Goal: Information Seeking & Learning: Learn about a topic

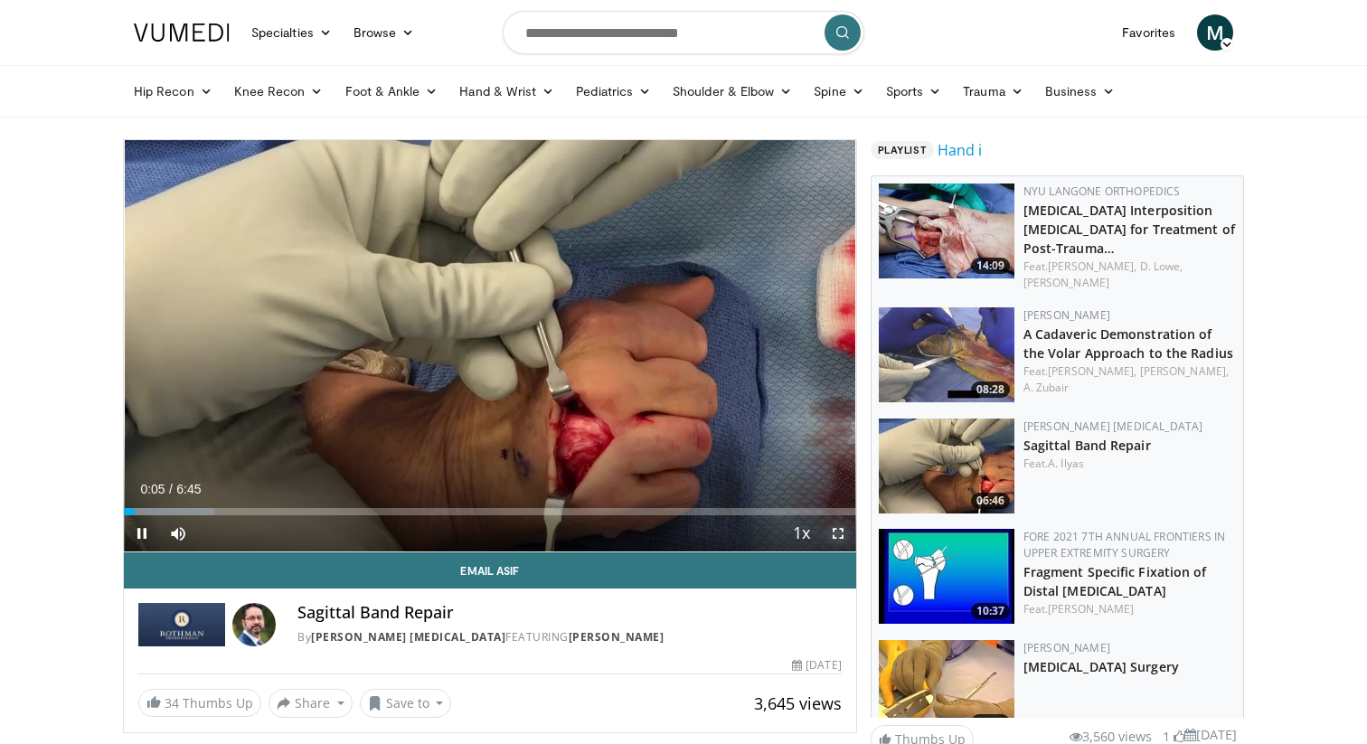
click at [833, 534] on span "Video Player" at bounding box center [838, 533] width 36 height 36
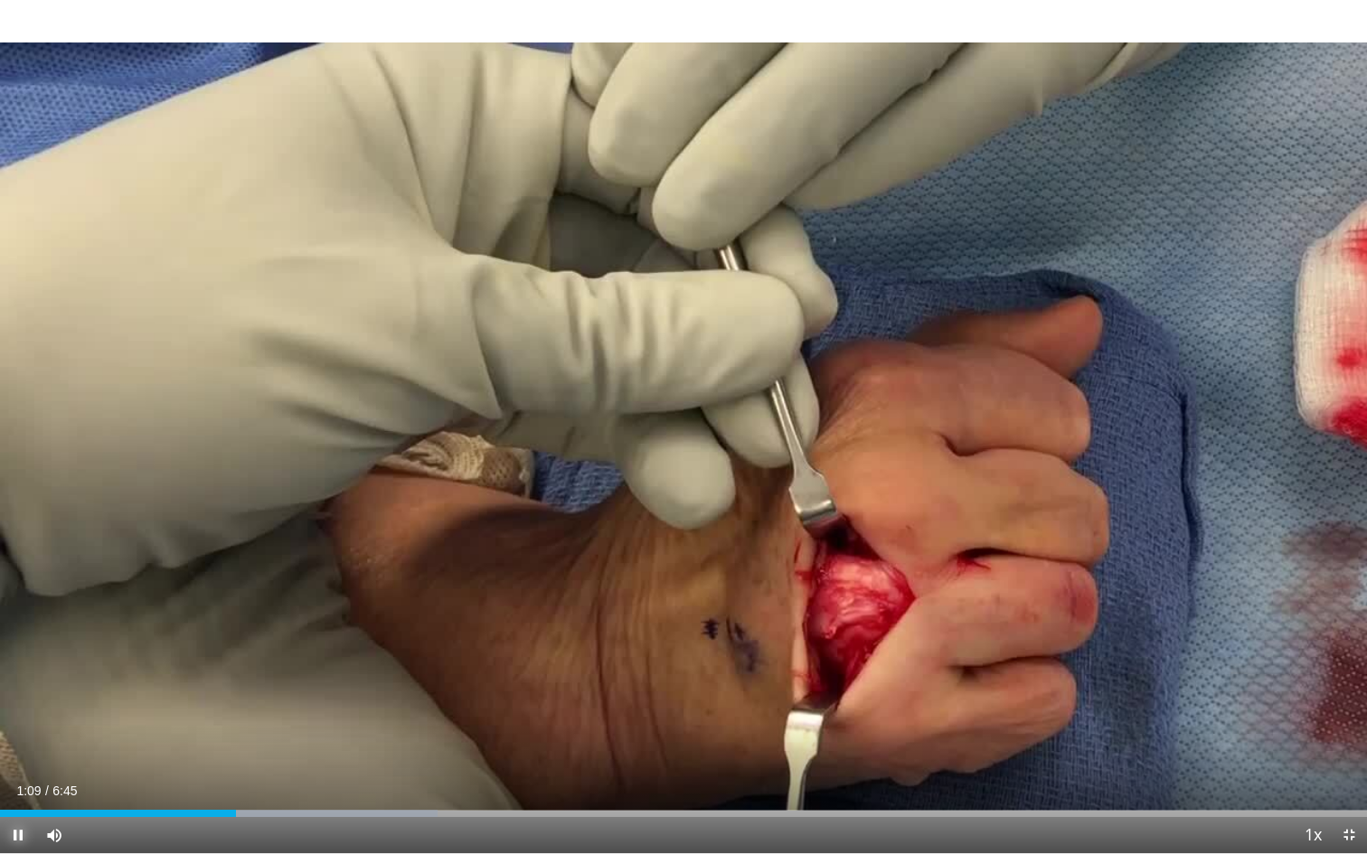
click at [22, 743] on span "Video Player" at bounding box center [18, 835] width 36 height 36
click at [17, 743] on span "Video Player" at bounding box center [18, 835] width 36 height 36
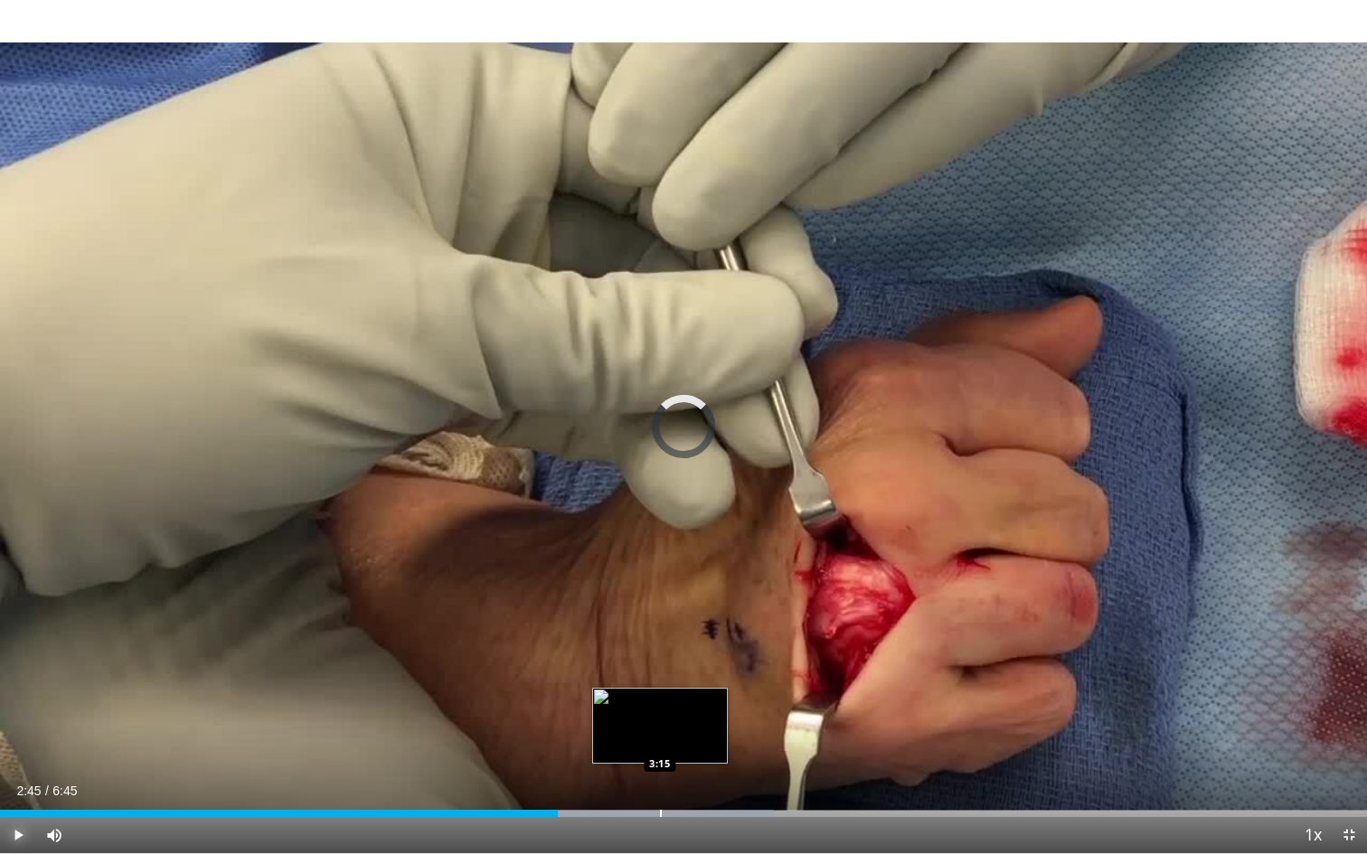
click at [660, 743] on div "Progress Bar" at bounding box center [661, 813] width 2 height 7
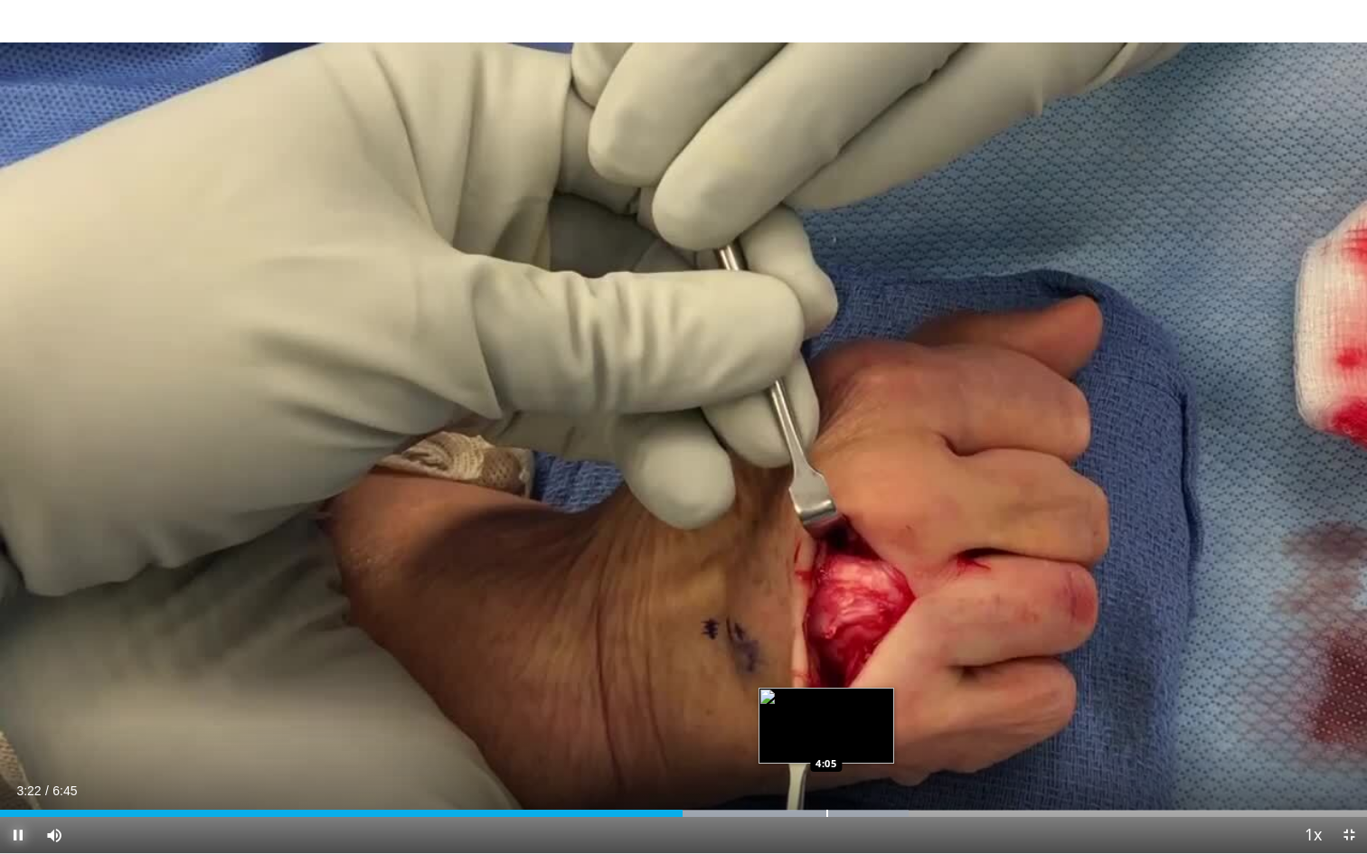
click at [825, 743] on div "Loaded : 66.49% 3:22 4:05" at bounding box center [683, 808] width 1367 height 17
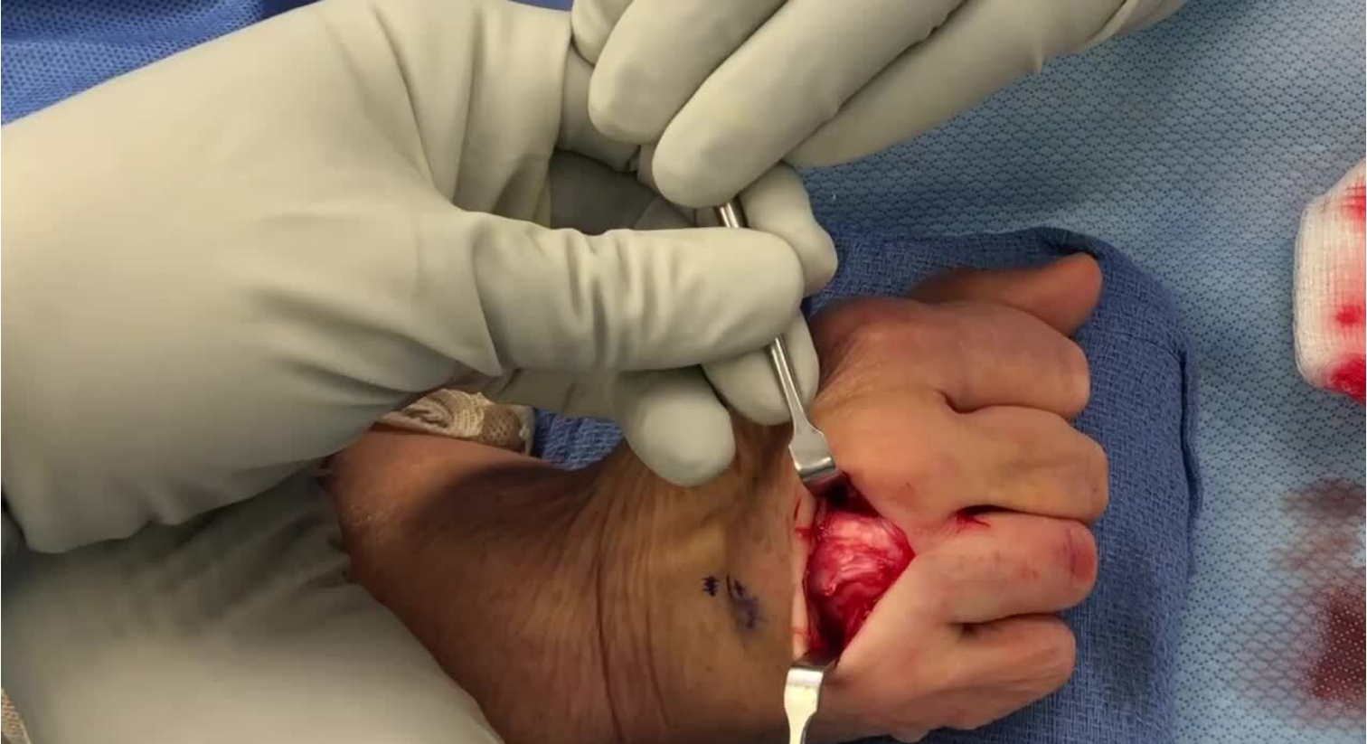
scroll to position [1052, 0]
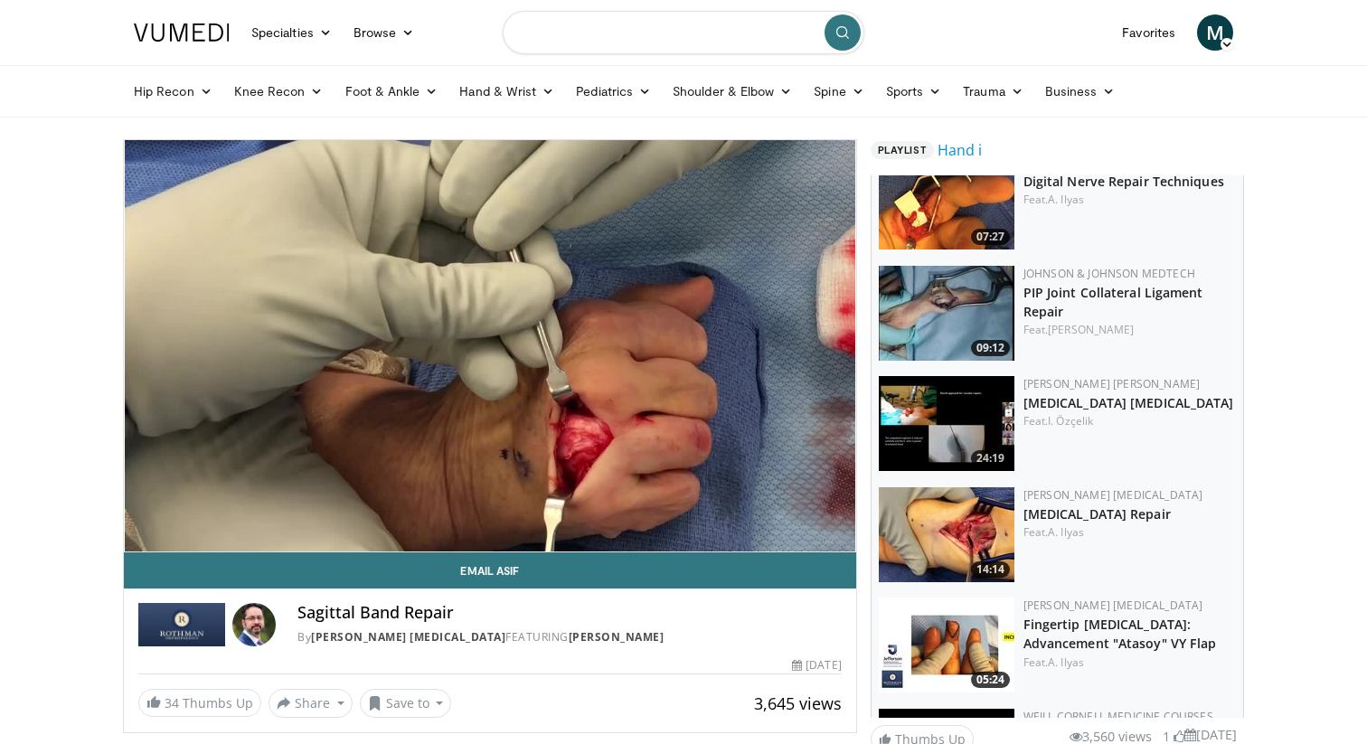
click at [580, 43] on input "Search topics, interventions" at bounding box center [684, 32] width 362 height 43
type input "**********"
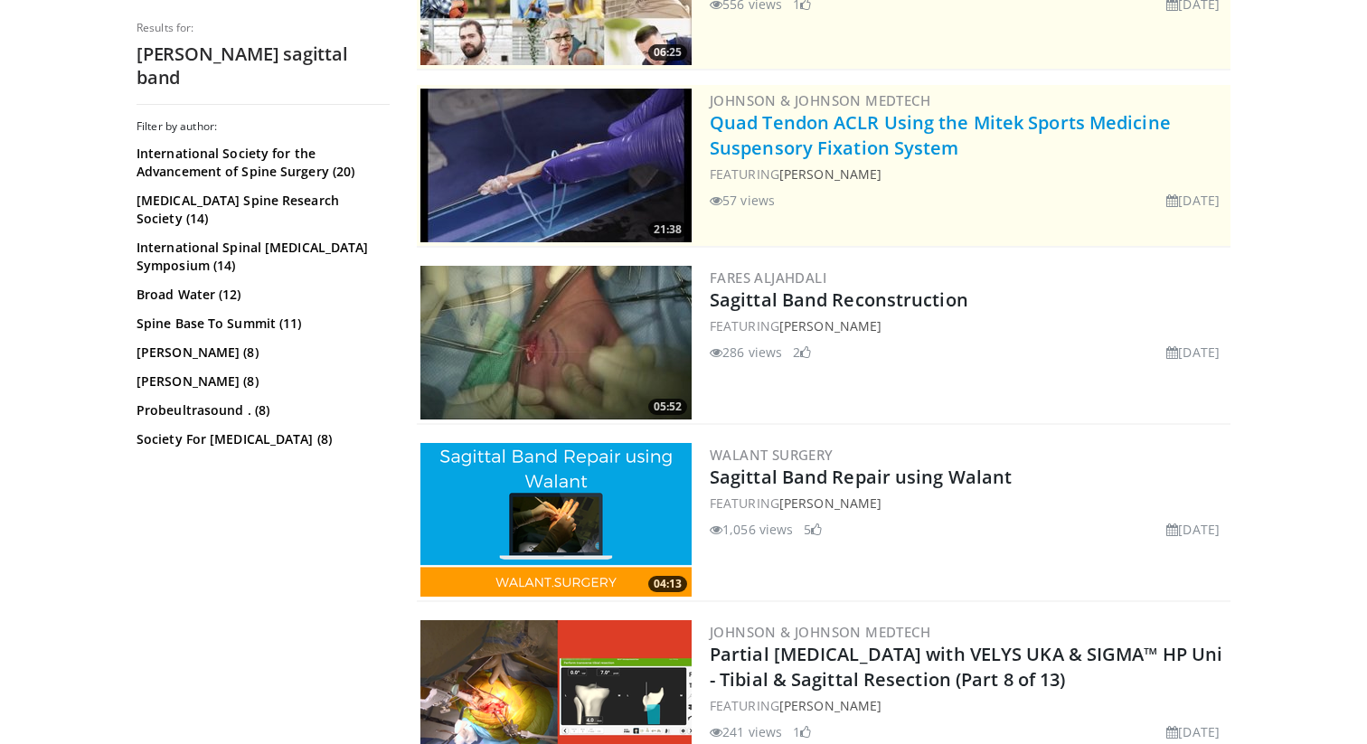
scroll to position [295, 0]
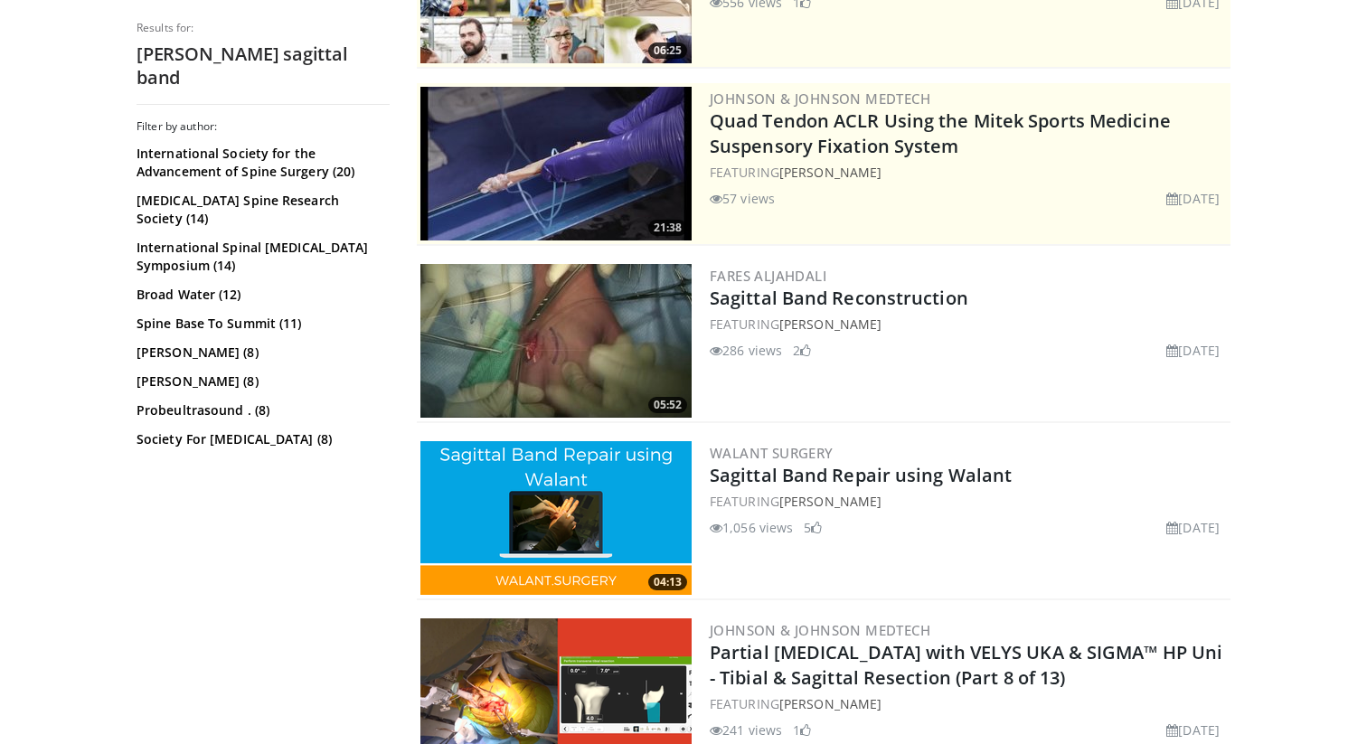
click at [572, 343] on img at bounding box center [555, 341] width 271 height 154
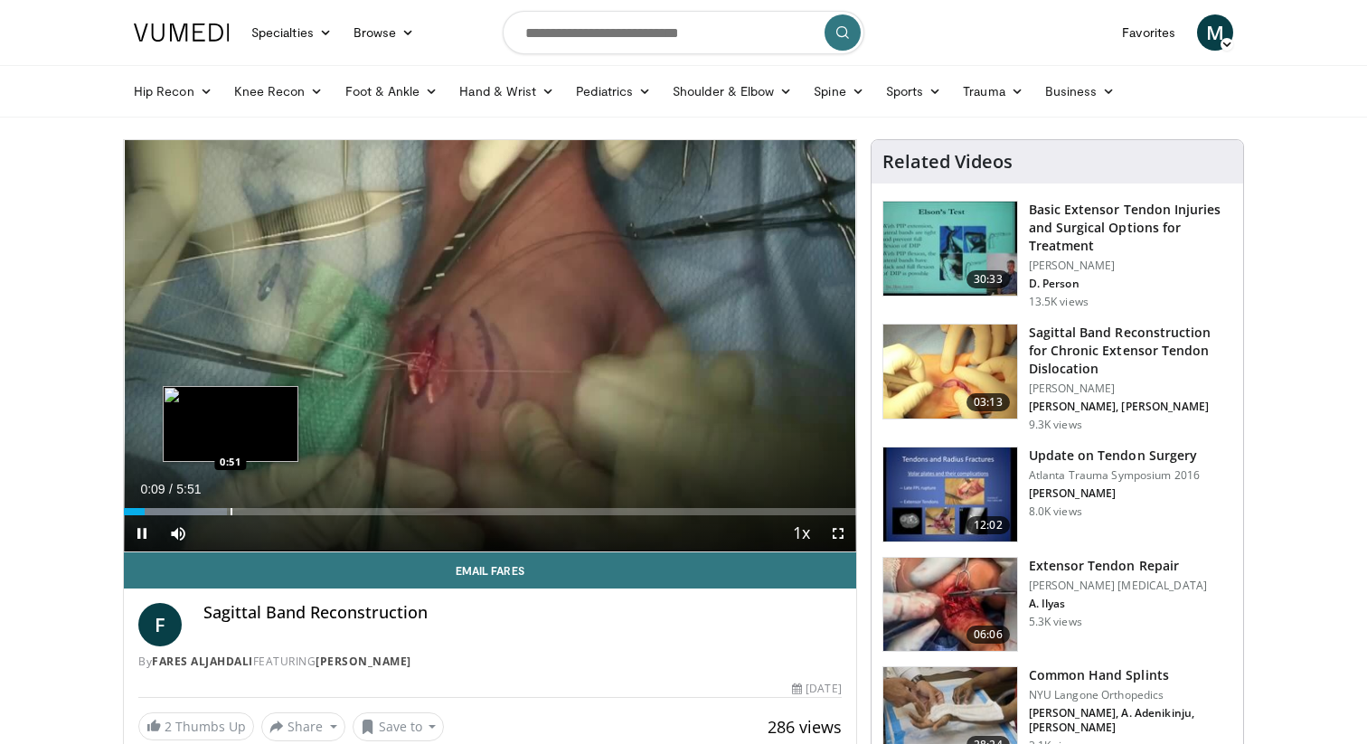
click at [231, 508] on div "Progress Bar" at bounding box center [232, 511] width 2 height 7
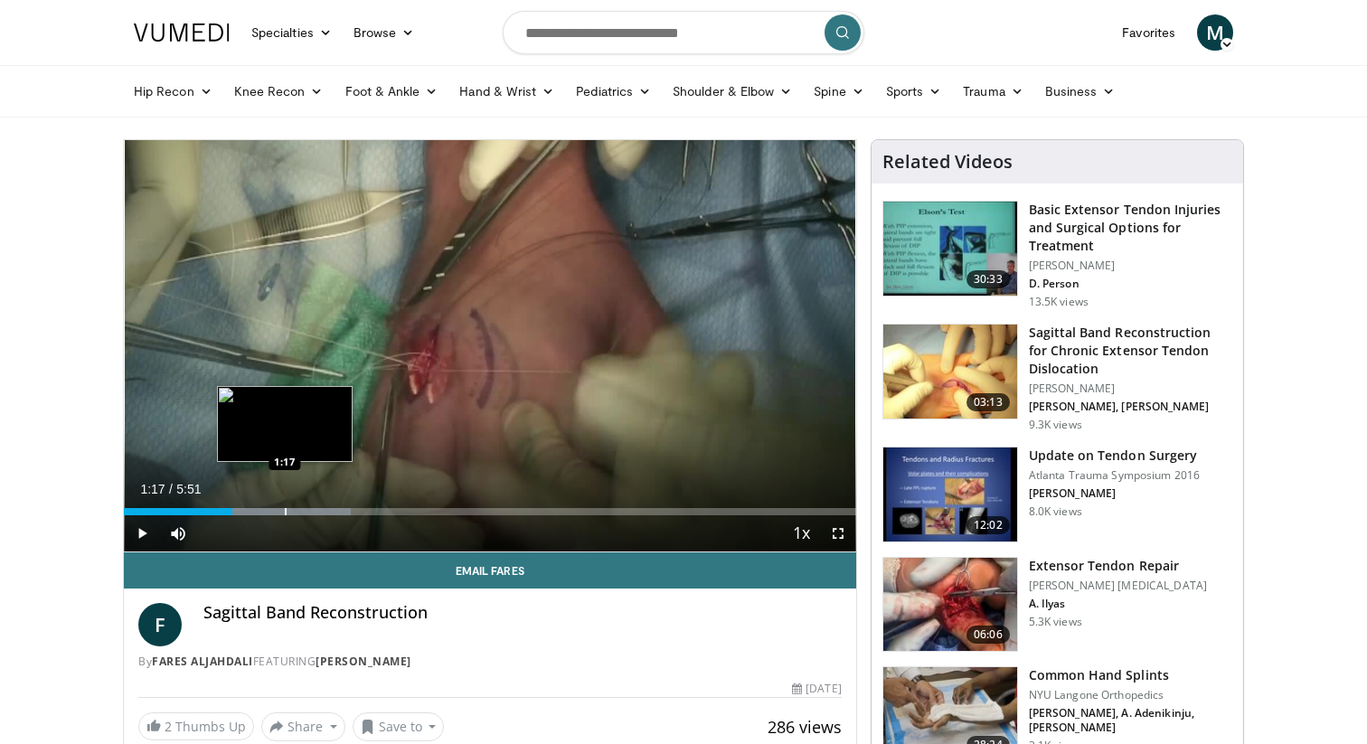
click at [285, 511] on div "Progress Bar" at bounding box center [286, 511] width 2 height 7
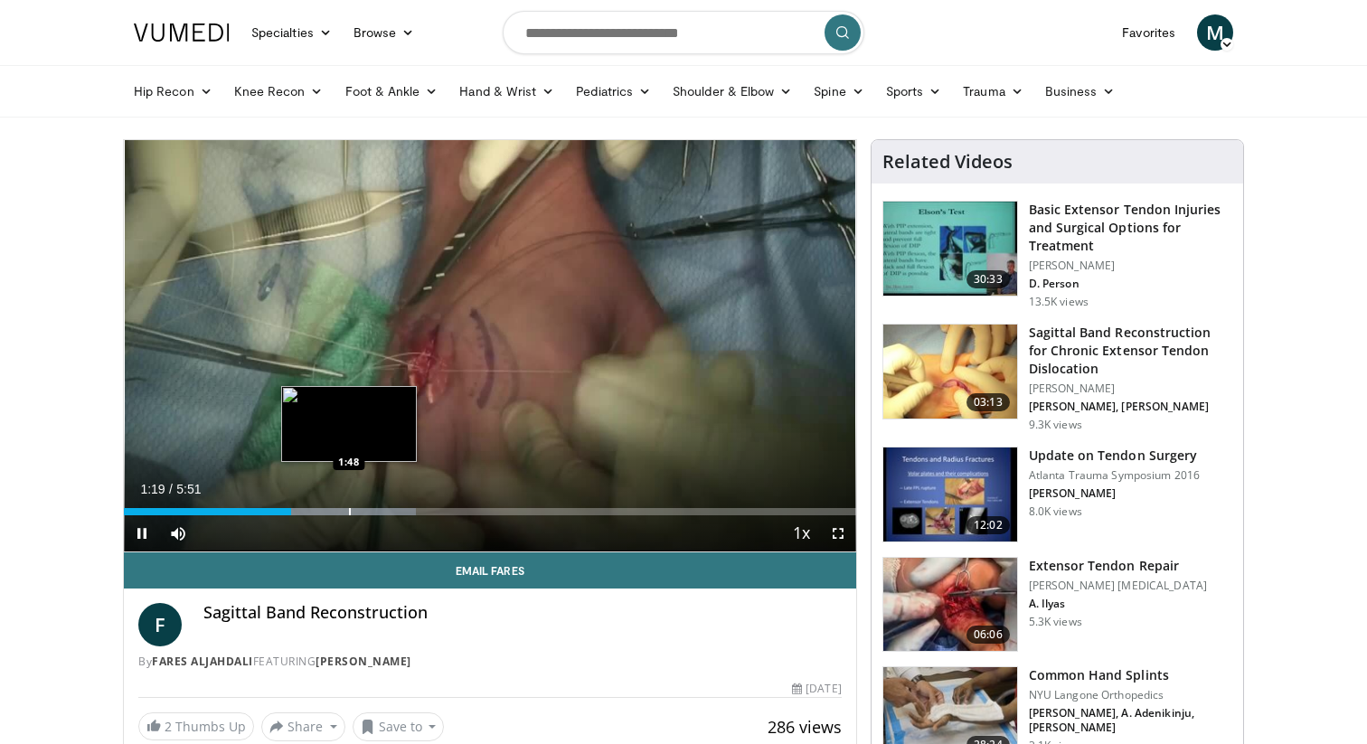
click at [349, 511] on div "Progress Bar" at bounding box center [350, 511] width 2 height 7
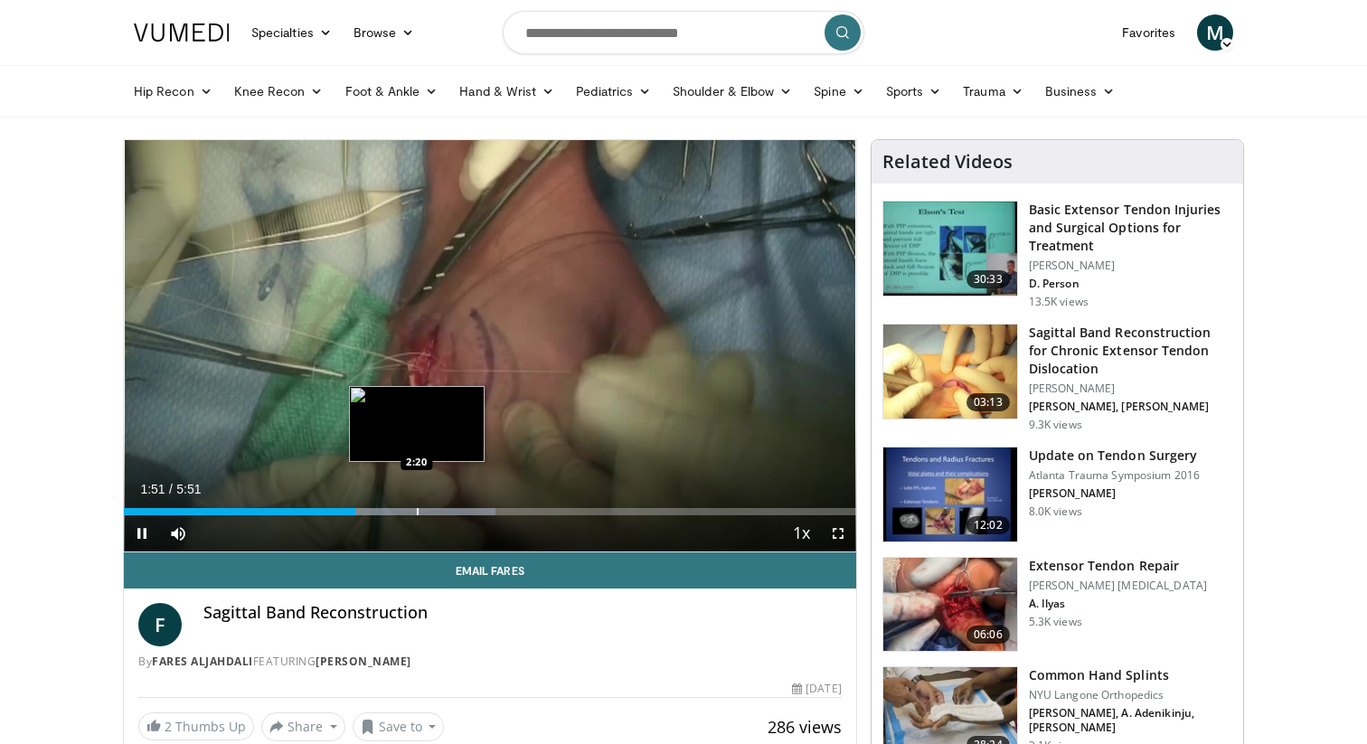
click at [417, 514] on div "Progress Bar" at bounding box center [418, 511] width 2 height 7
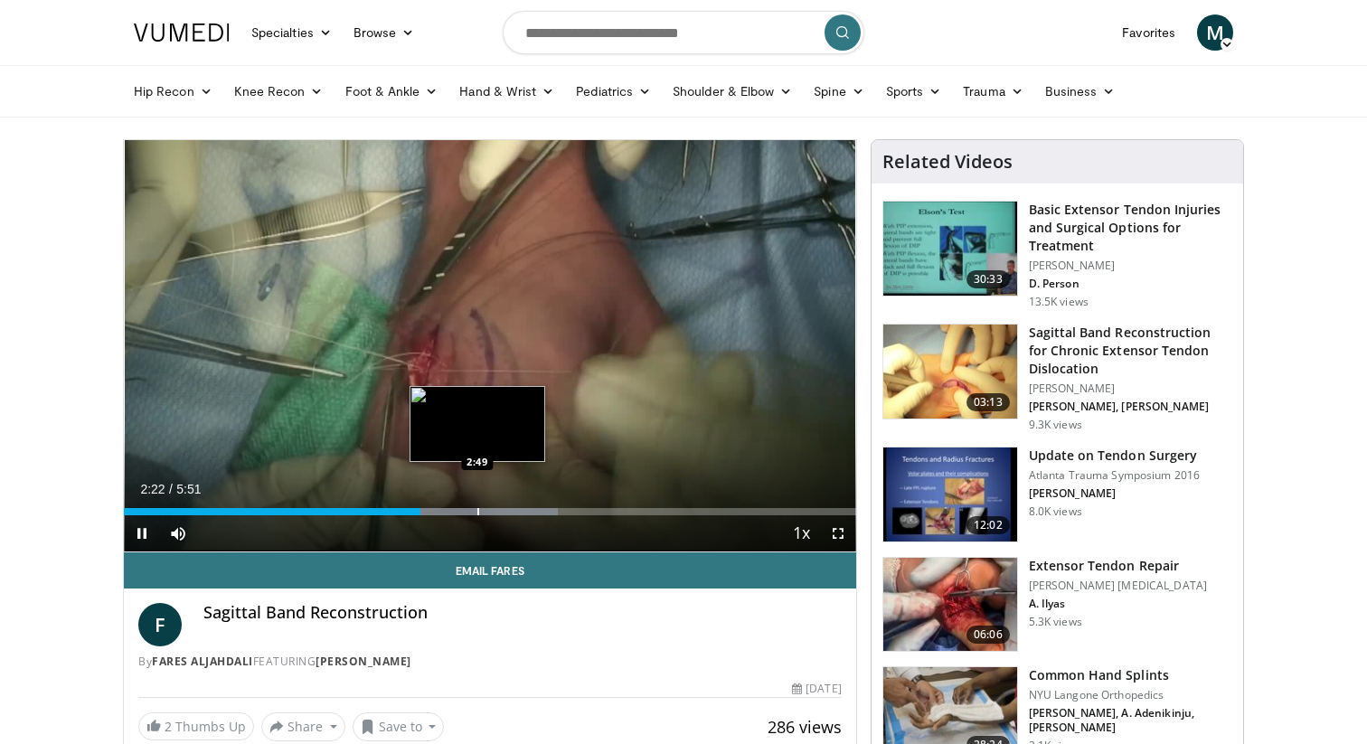
click at [477, 514] on div "Progress Bar" at bounding box center [478, 511] width 2 height 7
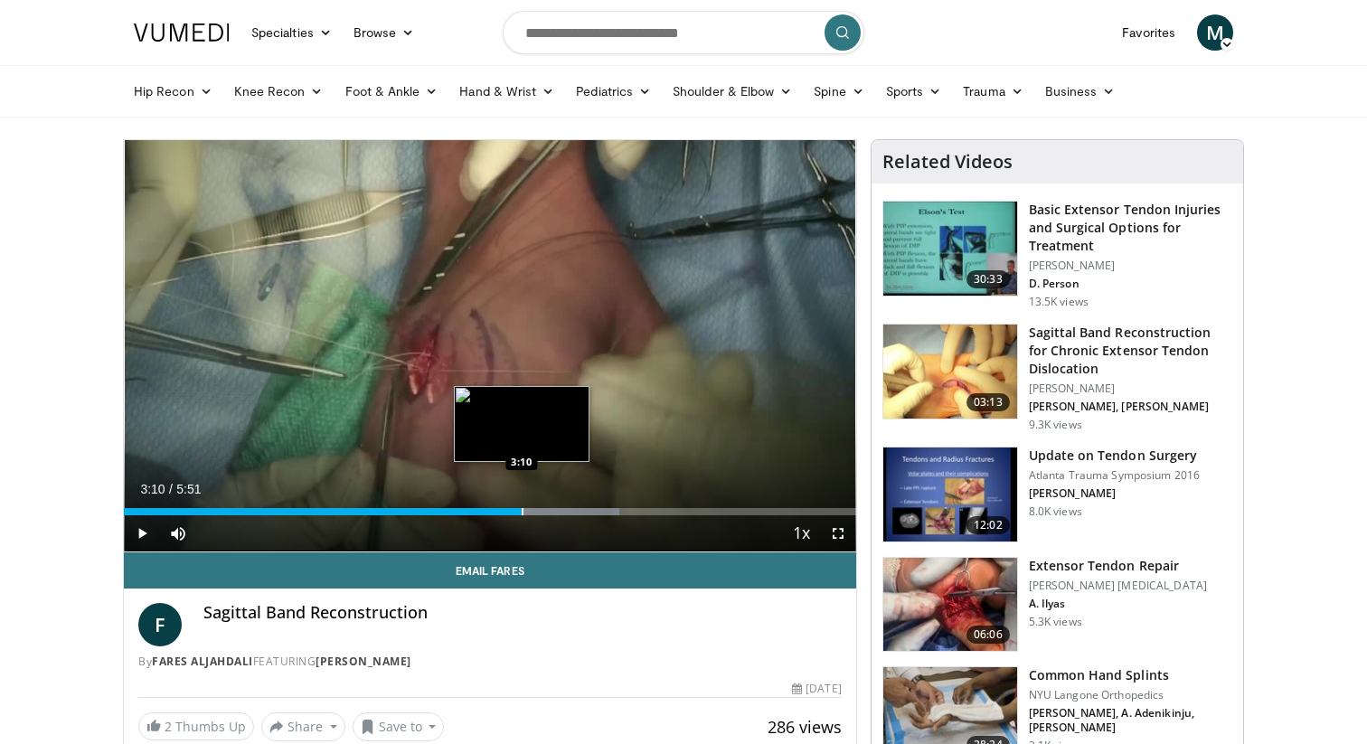
click at [522, 510] on div "Progress Bar" at bounding box center [523, 511] width 2 height 7
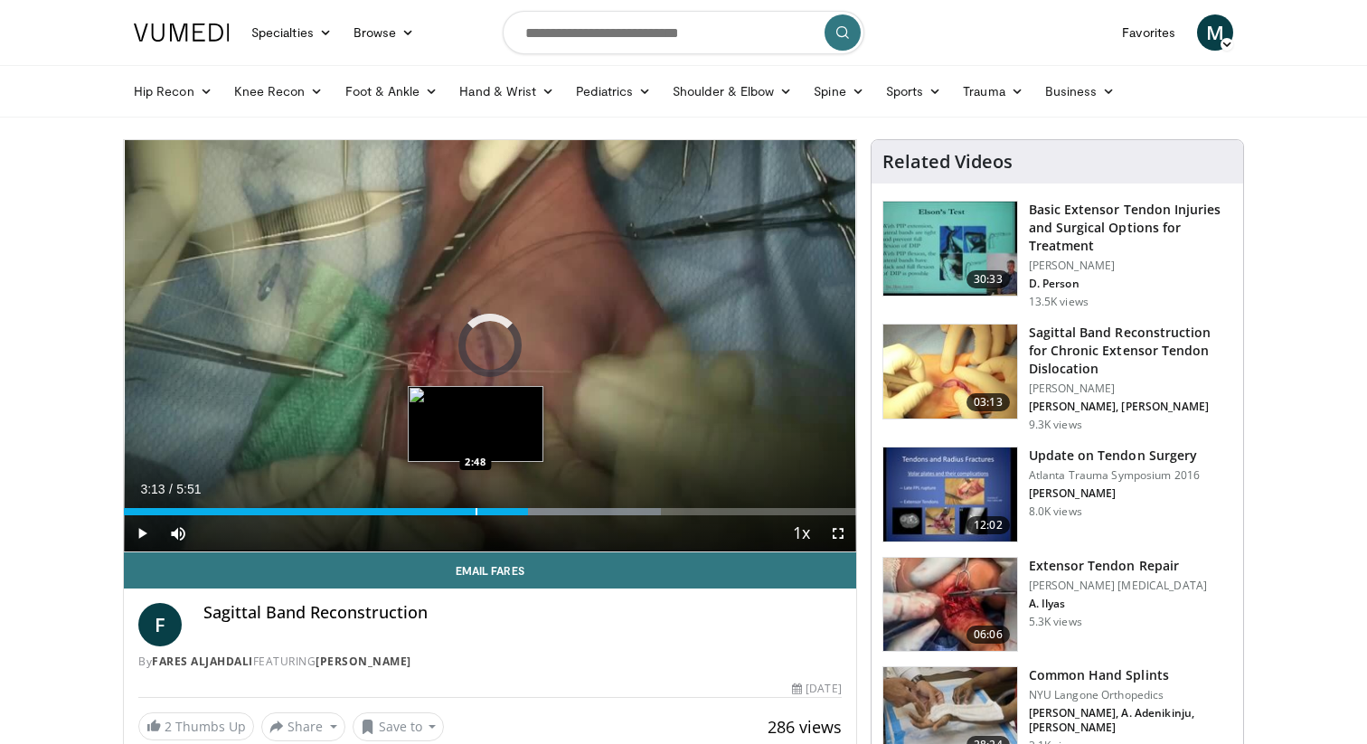
click at [476, 512] on div "Progress Bar" at bounding box center [477, 511] width 2 height 7
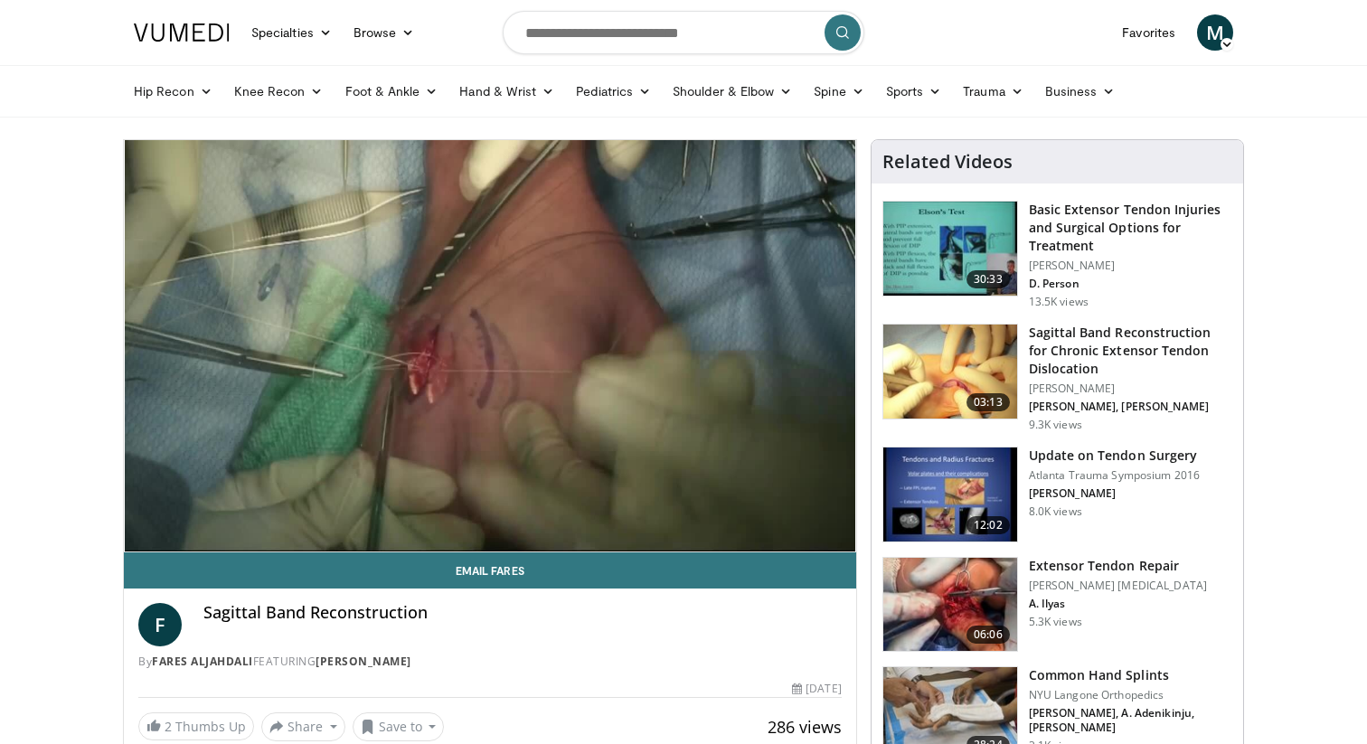
click at [843, 542] on span "Video Player" at bounding box center [838, 533] width 36 height 36
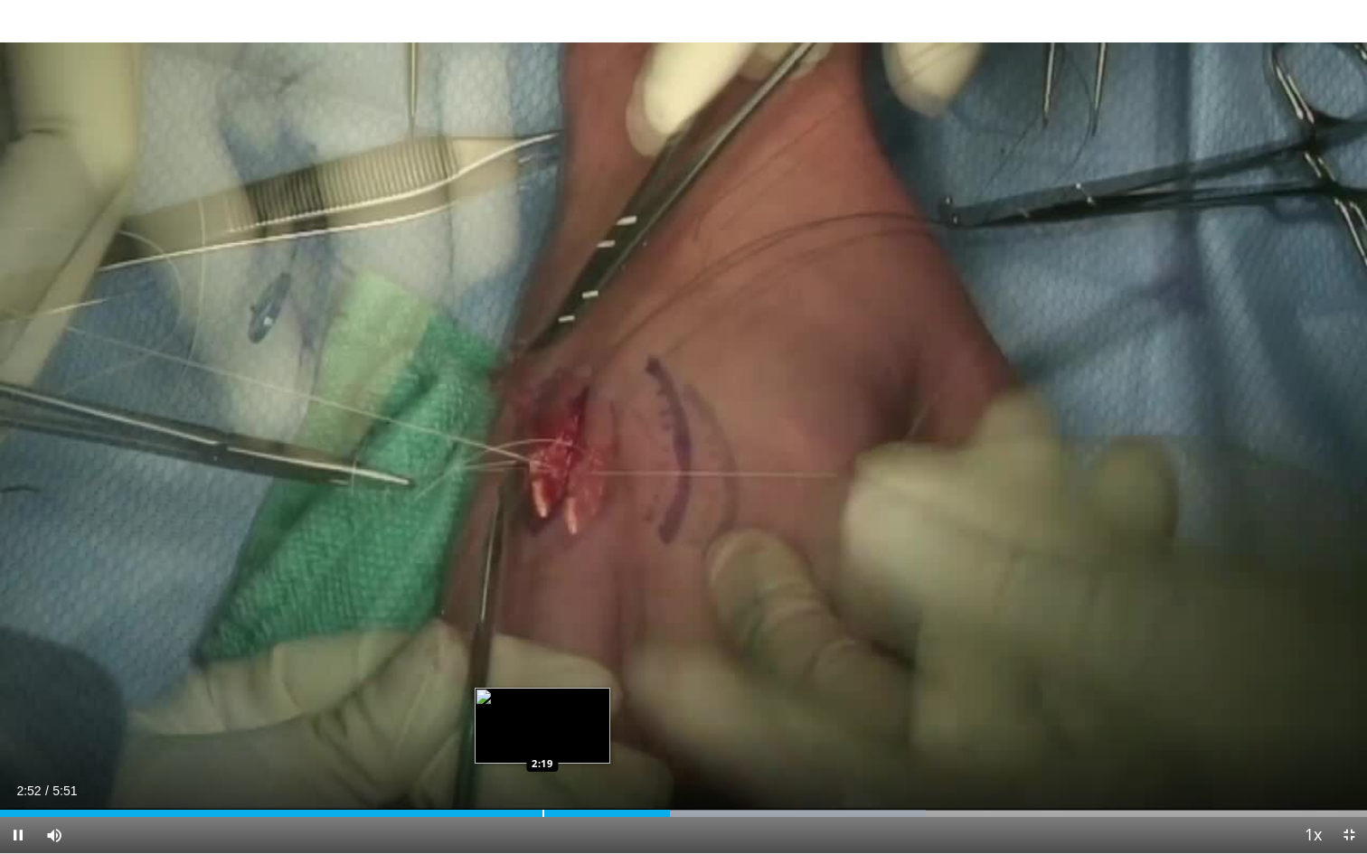
click at [542, 743] on div "Progress Bar" at bounding box center [543, 813] width 2 height 7
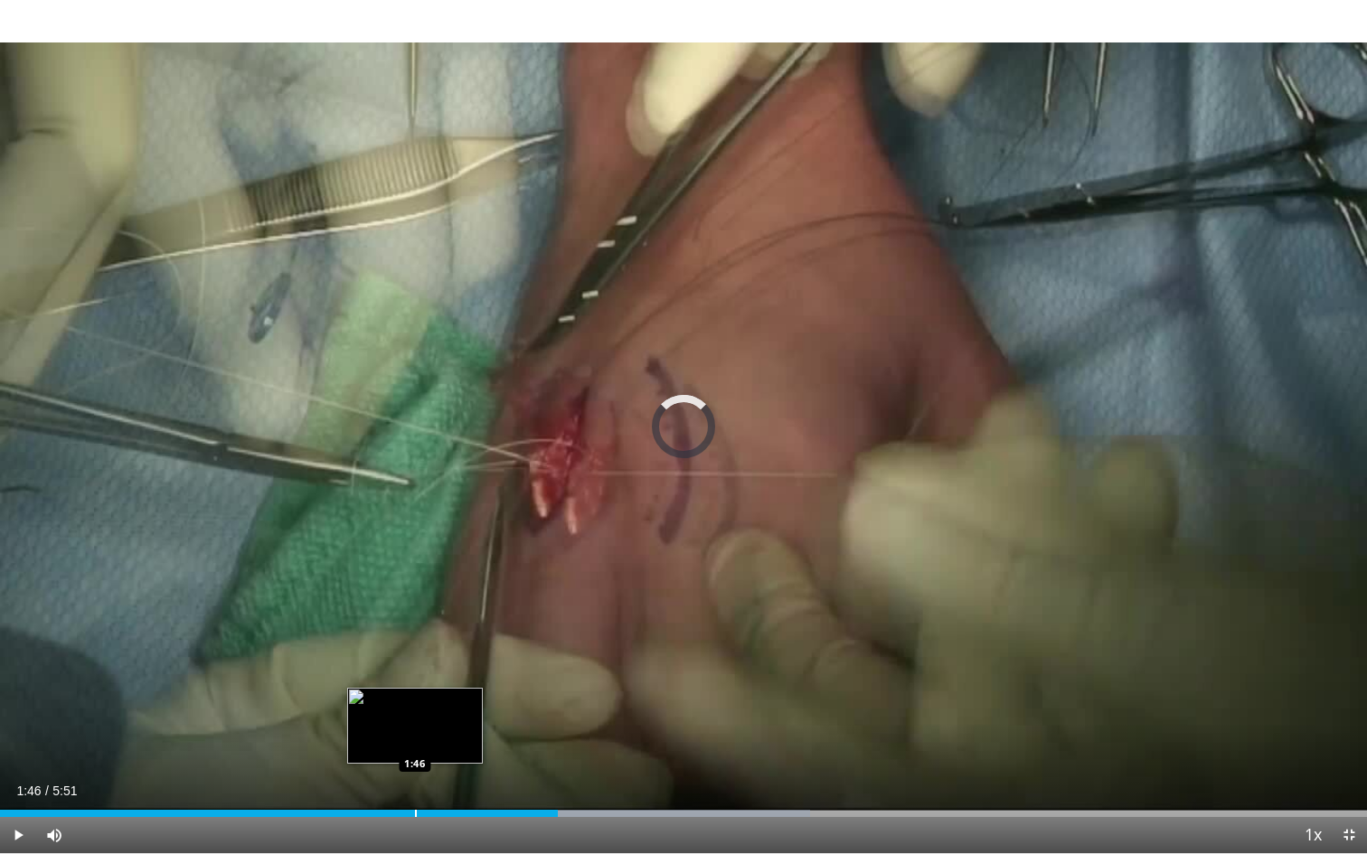
click at [415, 743] on div "Progress Bar" at bounding box center [416, 813] width 2 height 7
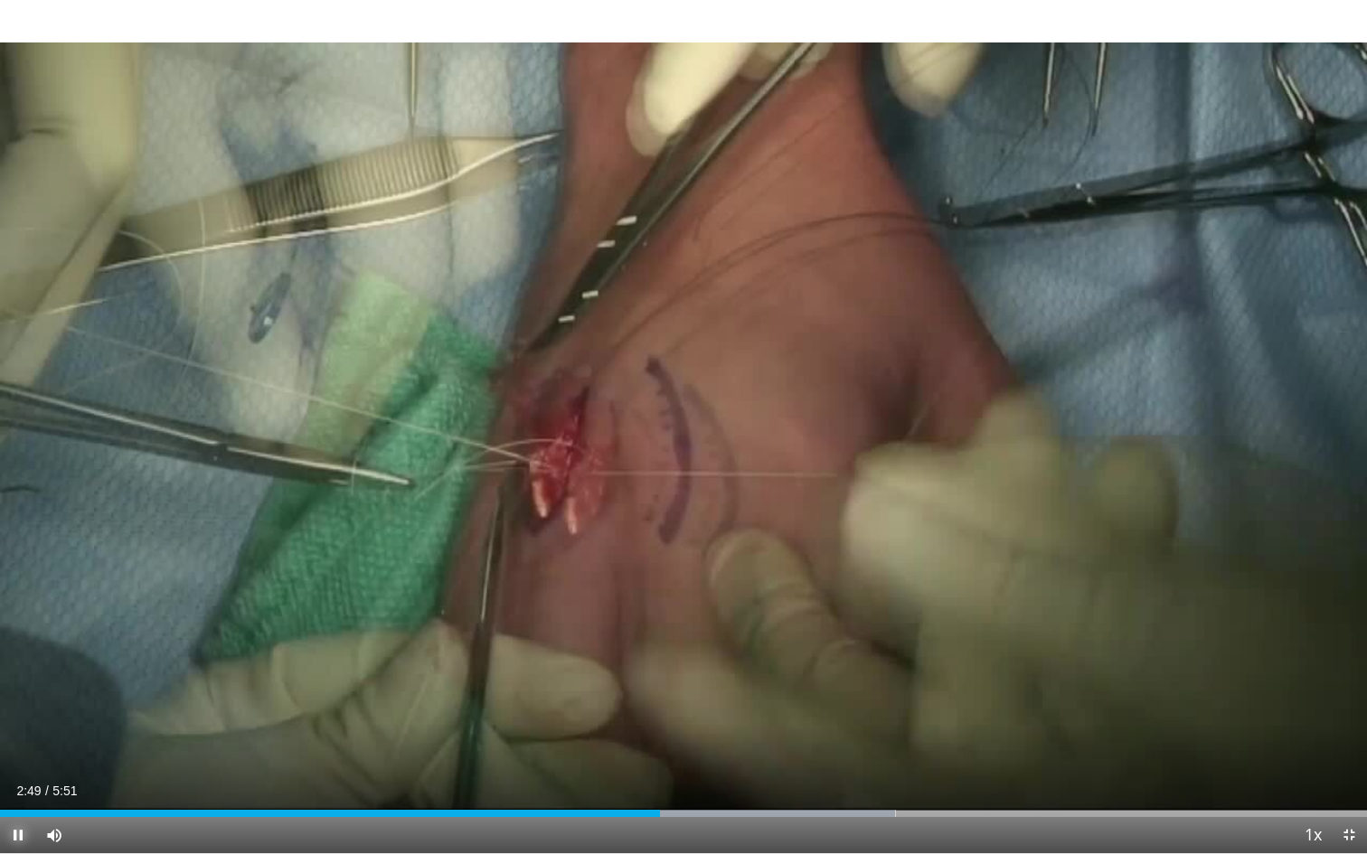
click at [12, 743] on span "Video Player" at bounding box center [18, 835] width 36 height 36
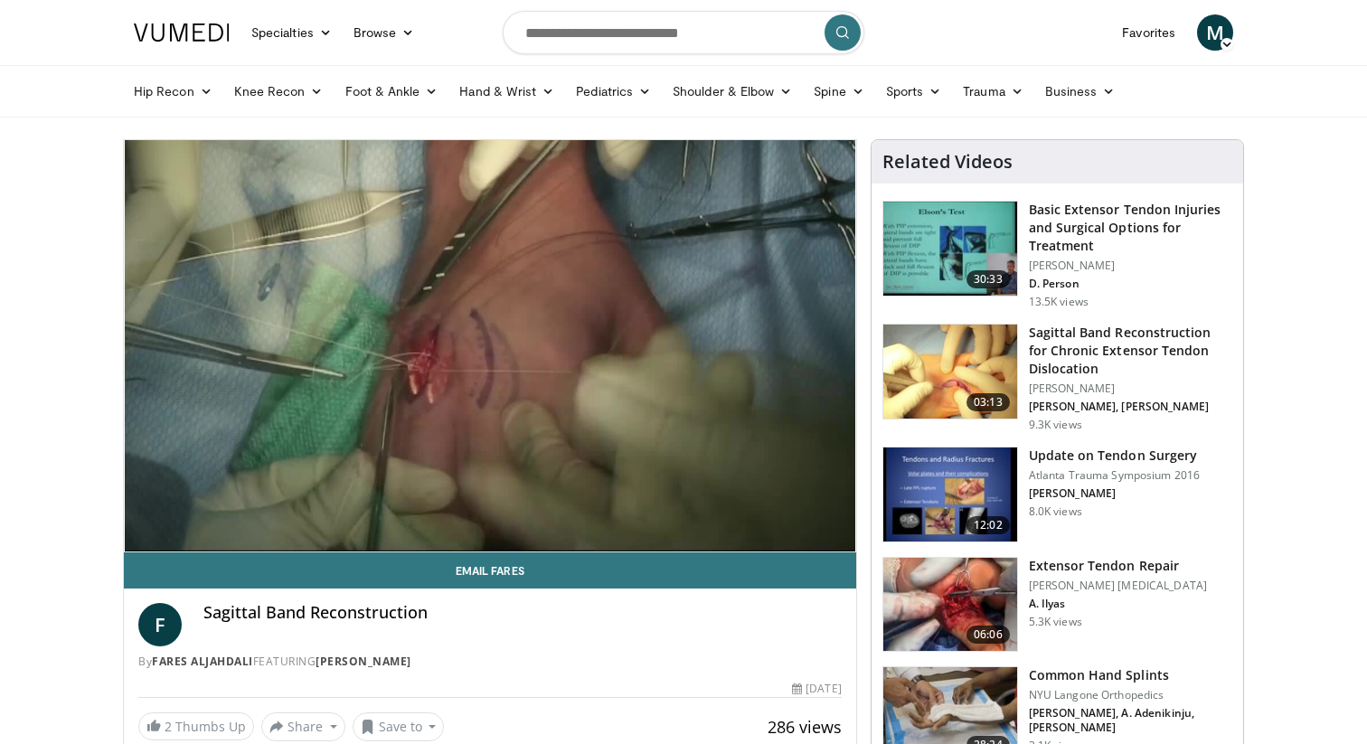
click at [920, 338] on img at bounding box center [950, 372] width 134 height 94
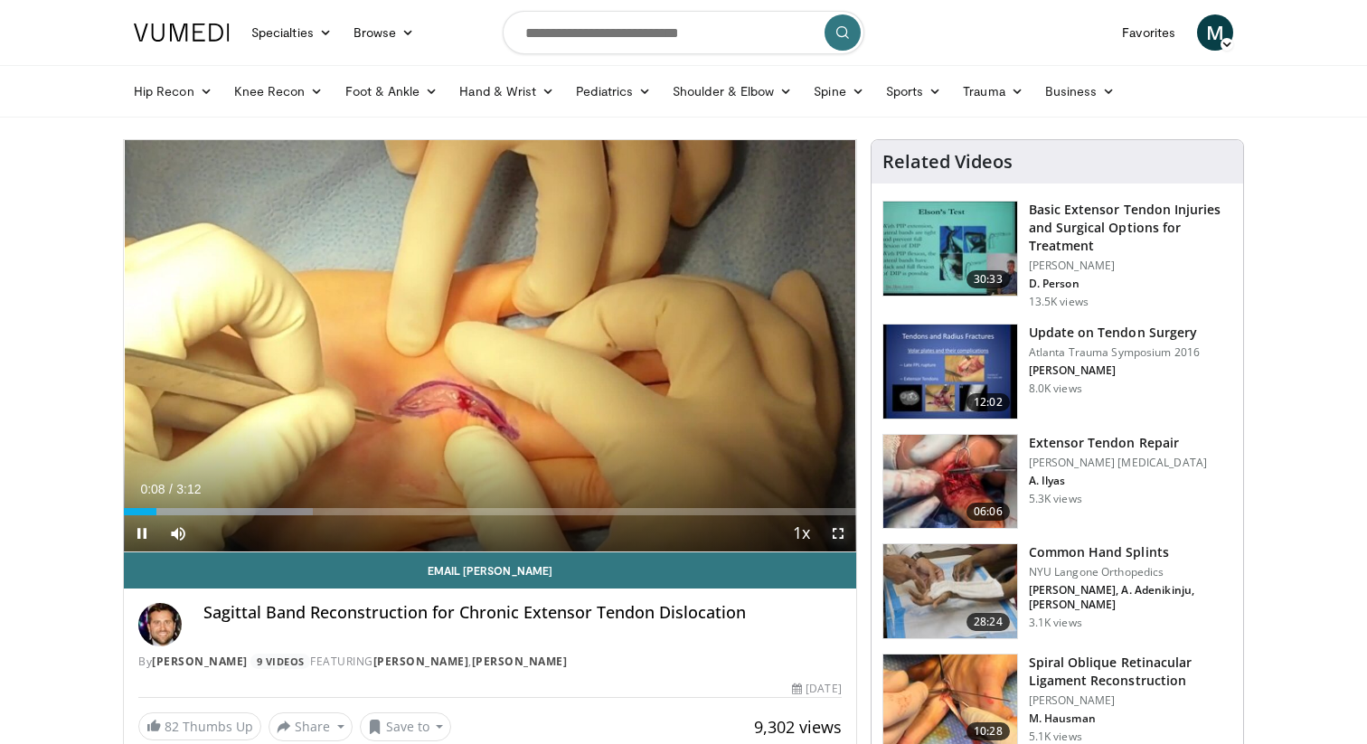
click at [835, 534] on span "Video Player" at bounding box center [838, 533] width 36 height 36
